Goal: Find specific page/section: Find specific page/section

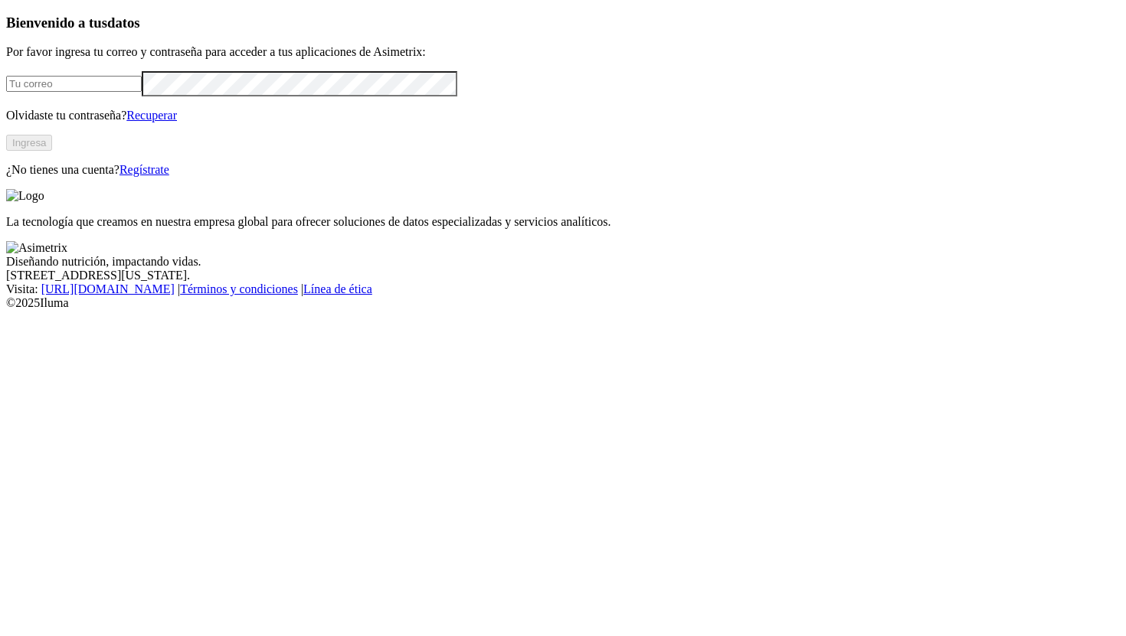
click at [142, 92] on input "email" at bounding box center [74, 84] width 136 height 16
type input "[PERSON_NAME][EMAIL_ADDRESS][PERSON_NAME][DOMAIN_NAME]"
click at [52, 151] on button "Ingresa" at bounding box center [29, 143] width 46 height 16
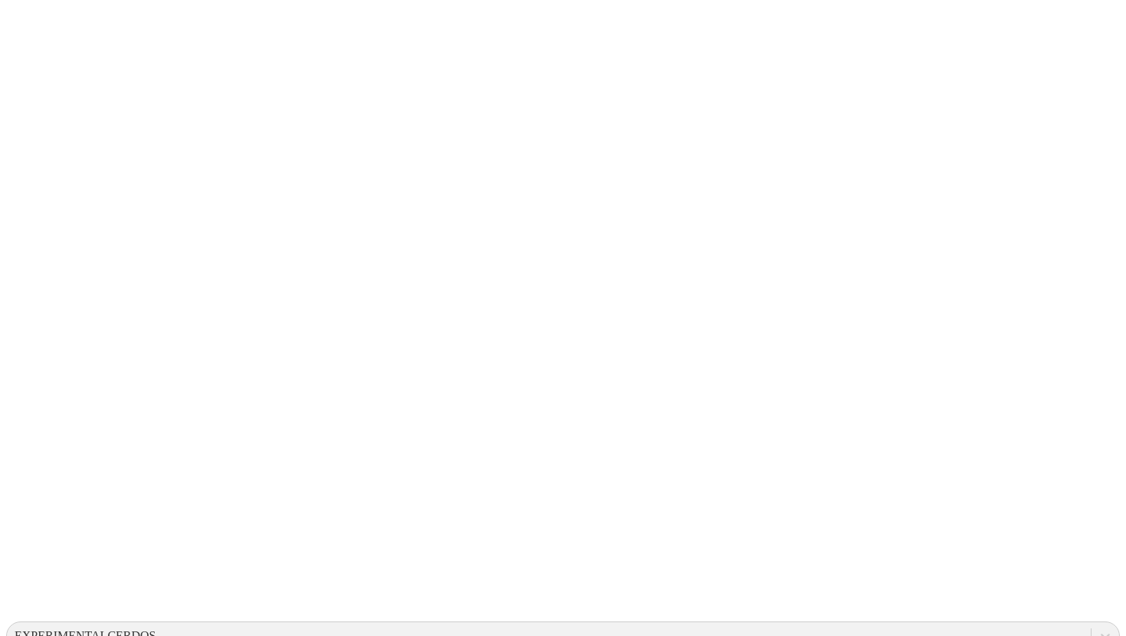
click at [1091, 623] on div at bounding box center [1105, 637] width 28 height 28
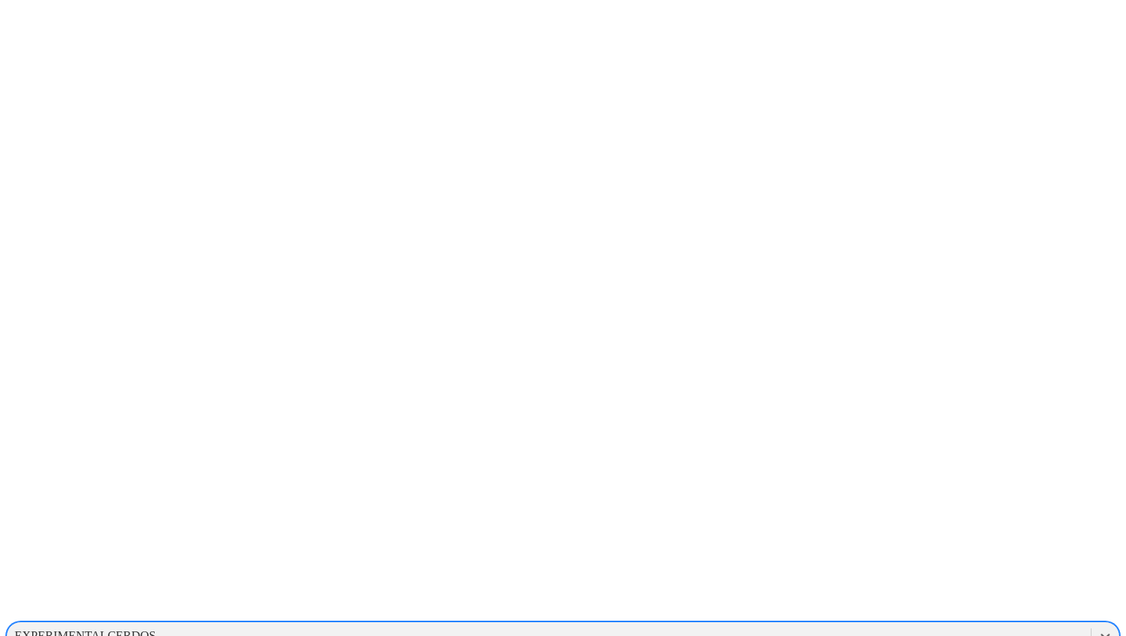
scroll to position [1217, 0]
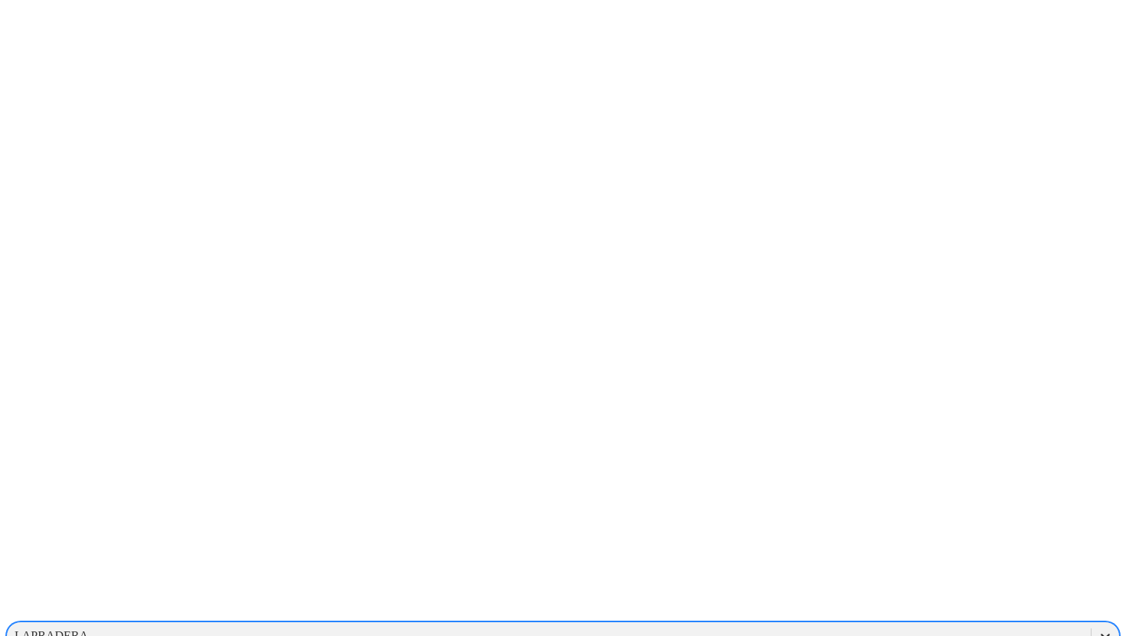
click at [1097, 629] on icon at bounding box center [1104, 636] width 15 height 15
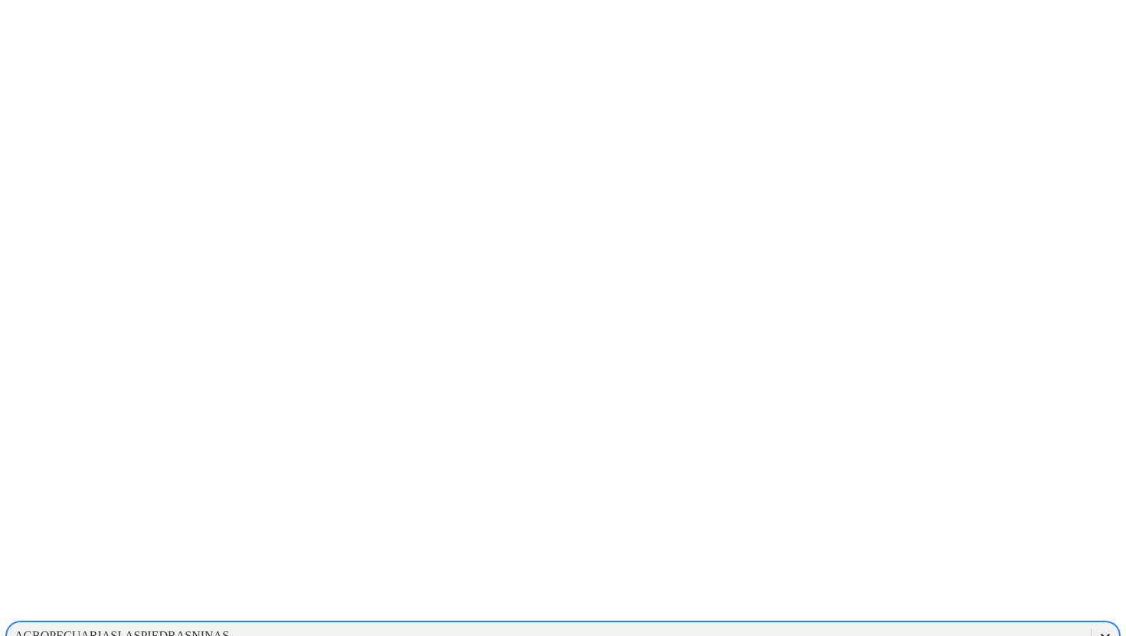
click at [1091, 623] on div at bounding box center [1105, 637] width 28 height 28
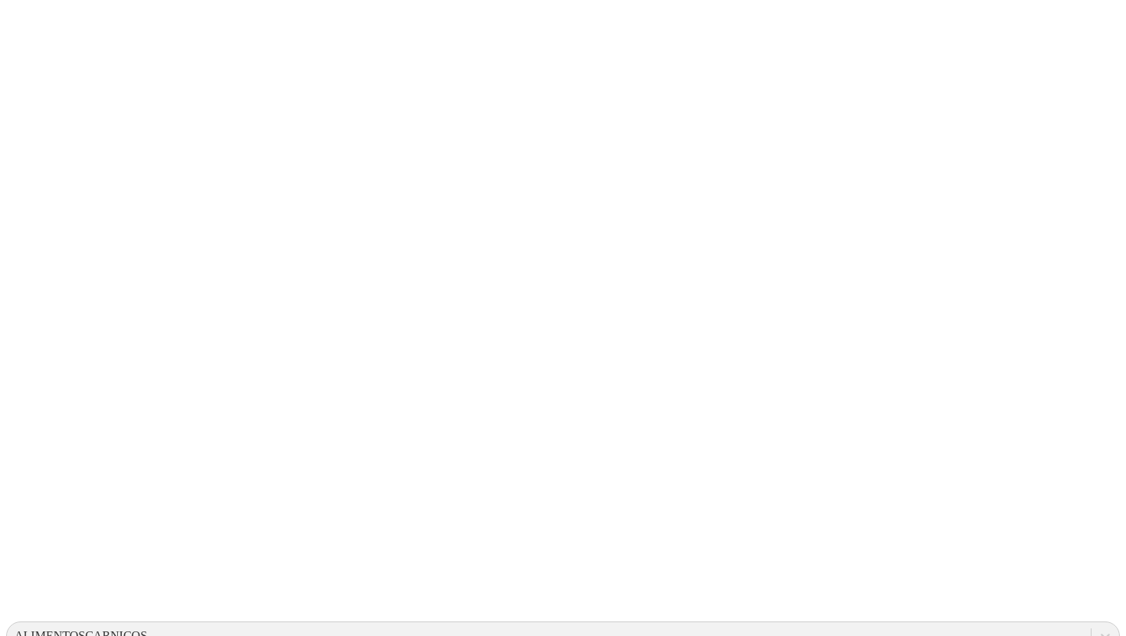
click at [1100, 634] on icon at bounding box center [1104, 636] width 9 height 5
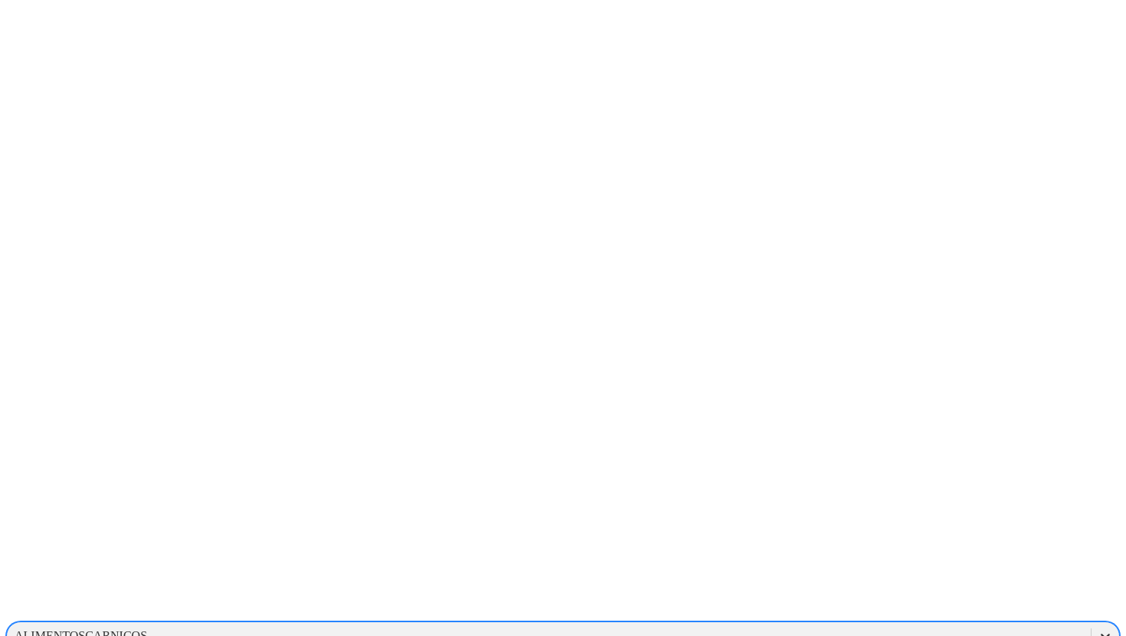
click at [1097, 629] on icon at bounding box center [1104, 636] width 15 height 15
click at [911, 597] on div "PROGRESSIVEGROUPCOMPANY" at bounding box center [562, 610] width 1113 height 26
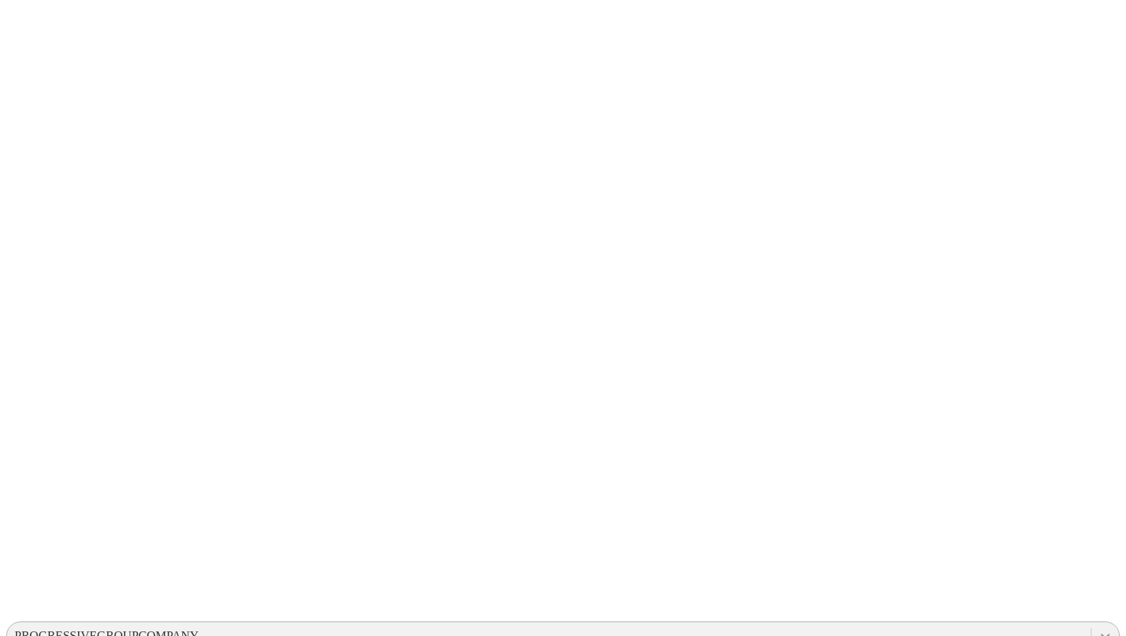
click at [1097, 629] on icon at bounding box center [1104, 636] width 15 height 15
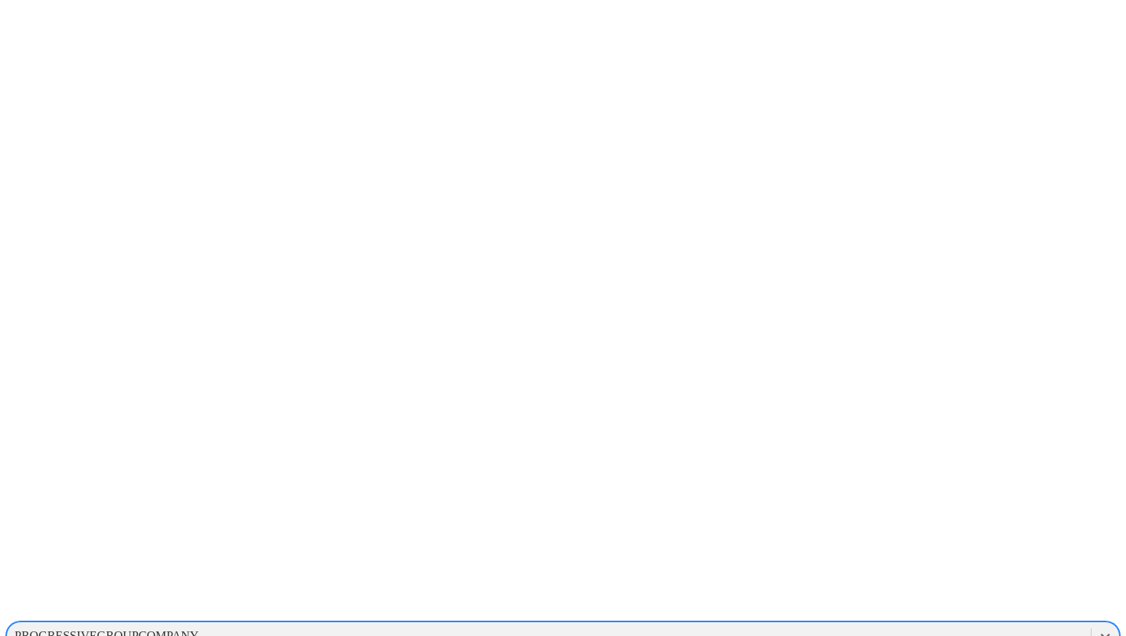
scroll to position [709, 0]
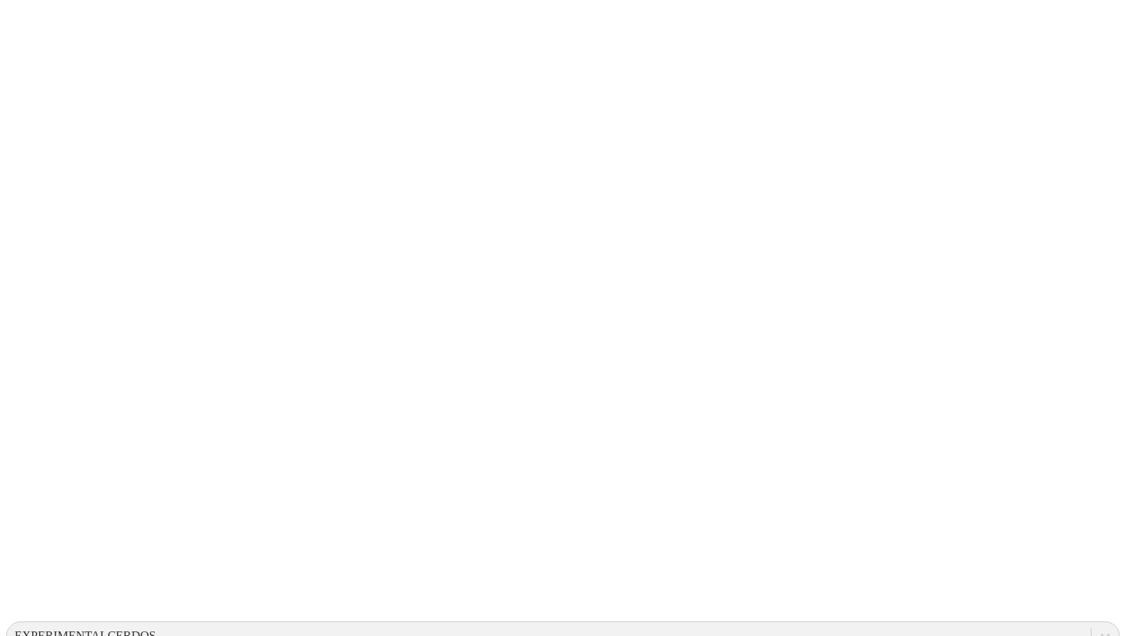
click at [1097, 629] on icon at bounding box center [1104, 636] width 15 height 15
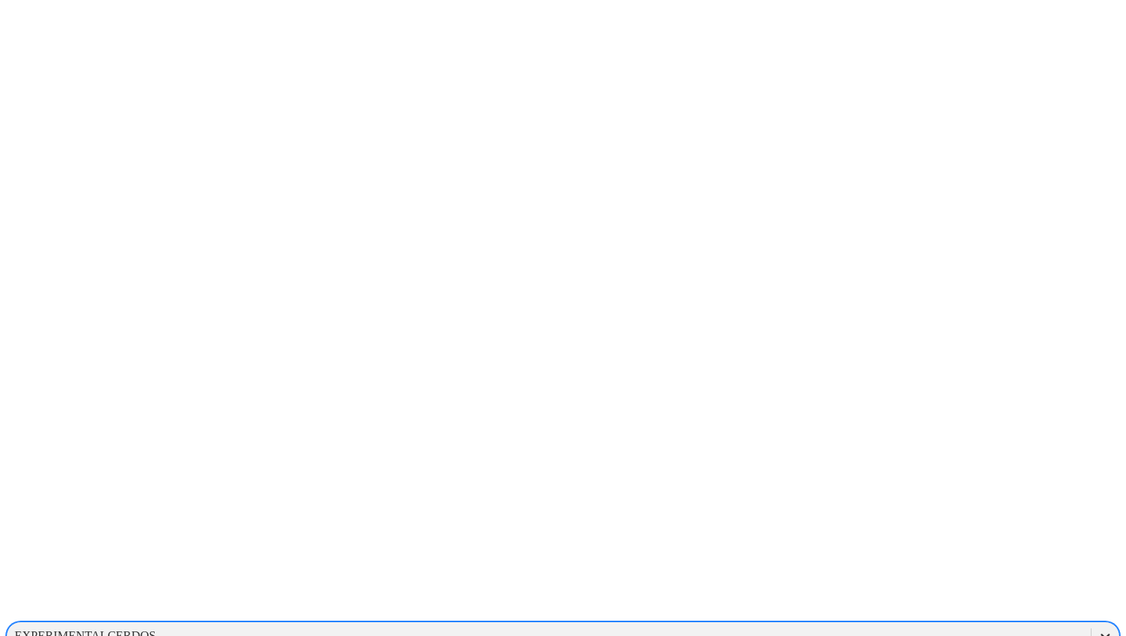
click at [1097, 629] on icon at bounding box center [1104, 636] width 15 height 15
click at [855, 597] on div "PROGRESSIVEGROUPCOMPANY" at bounding box center [562, 610] width 1113 height 26
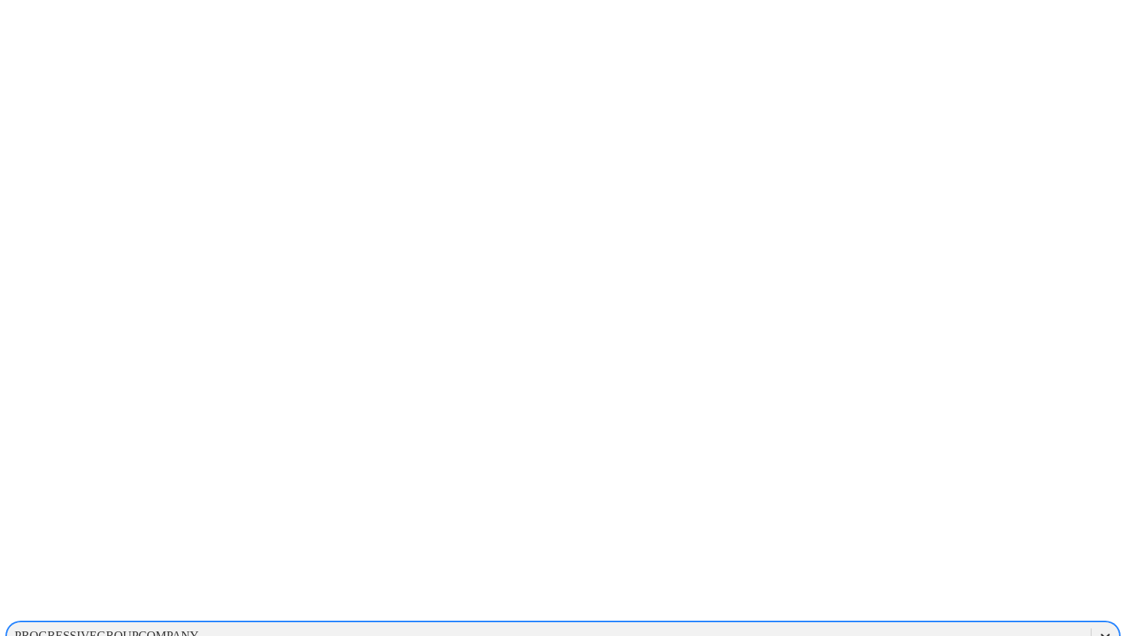
click at [1091, 623] on div at bounding box center [1105, 637] width 28 height 28
click at [937, 511] on div "NCSU" at bounding box center [562, 524] width 1113 height 26
